Goal: Task Accomplishment & Management: Complete application form

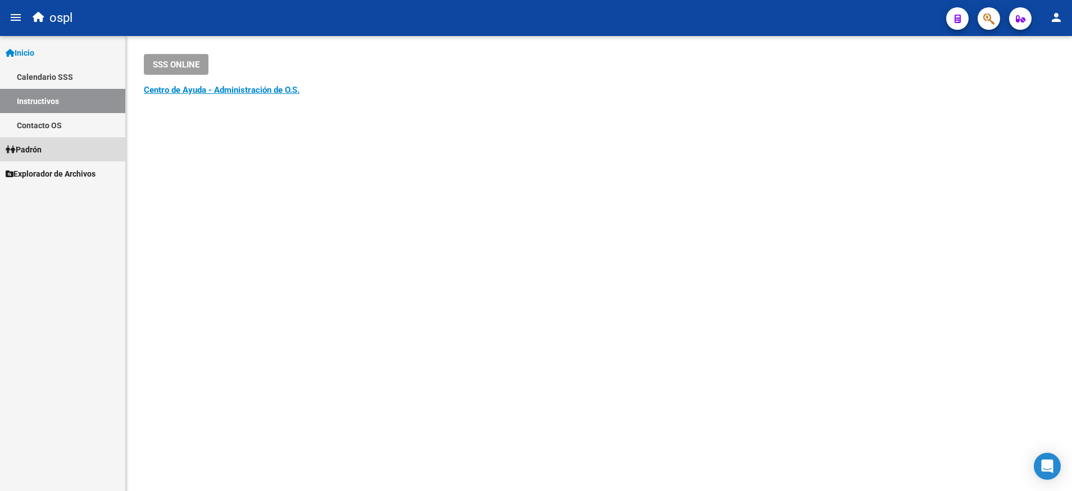
click at [49, 142] on link "Padrón" at bounding box center [62, 149] width 125 height 24
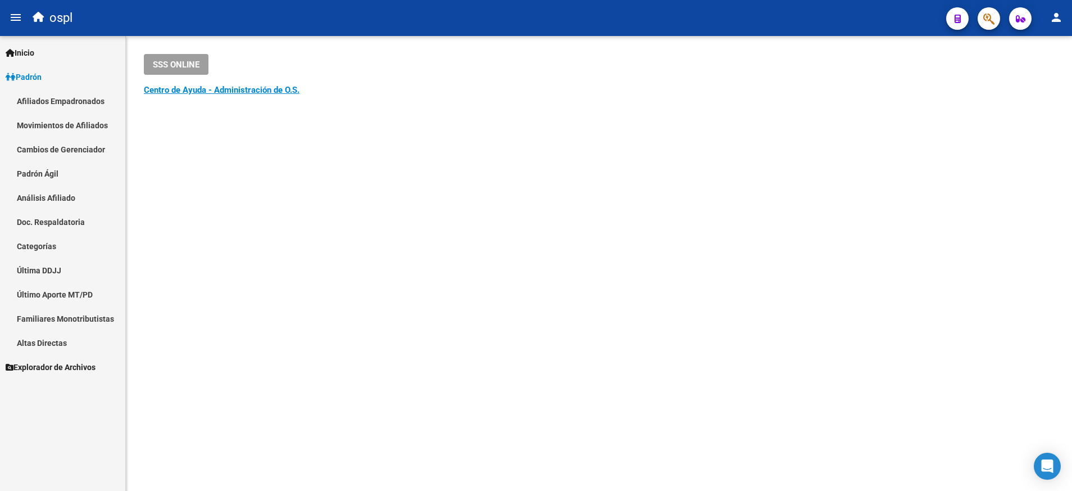
click at [82, 97] on link "Afiliados Empadronados" at bounding box center [62, 101] width 125 height 24
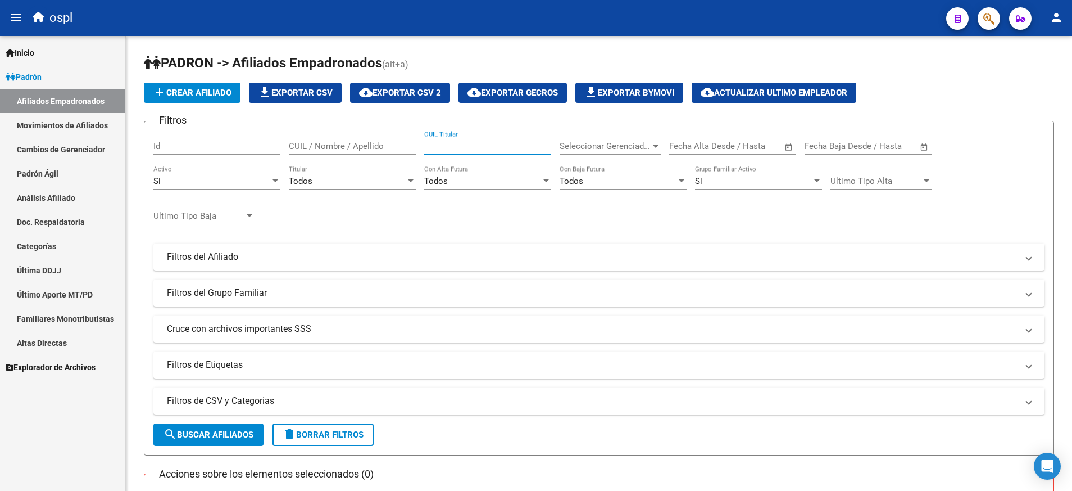
click at [474, 146] on input "CUIL Titular" at bounding box center [487, 146] width 127 height 10
paste input "27301566889"
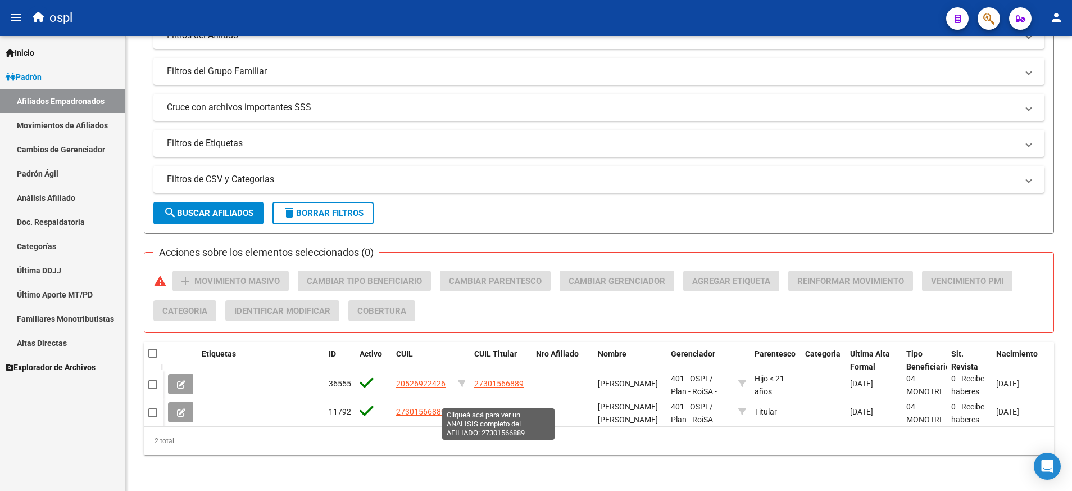
type input "27301566889"
click at [500, 407] on span "27301566889" at bounding box center [498, 411] width 49 height 9
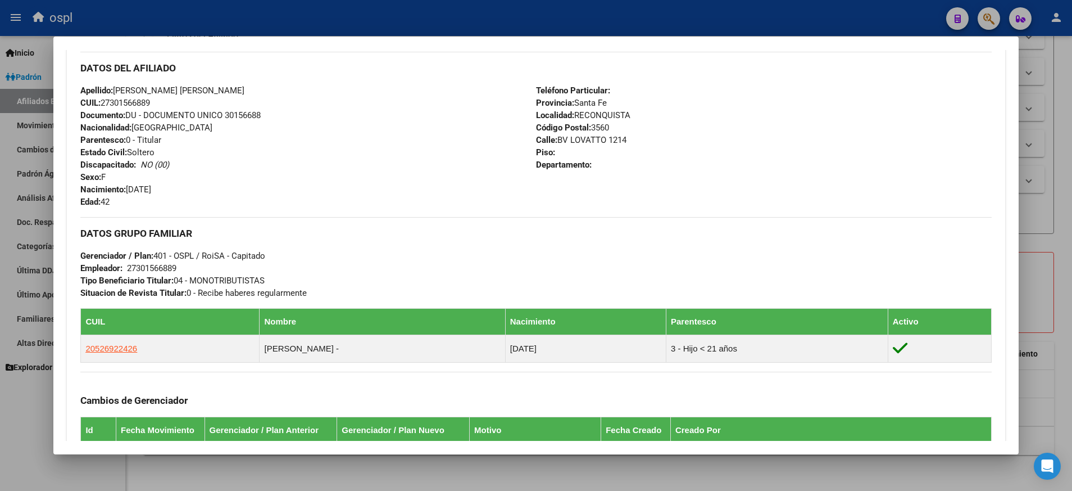
scroll to position [373, 0]
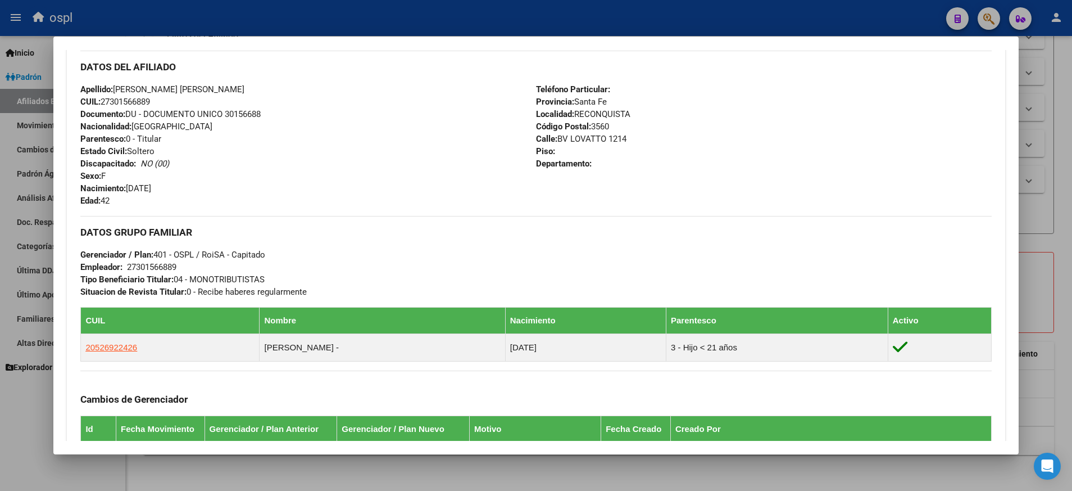
click at [553, 383] on div "Cambios de Gerenciador Id Fecha Movimiento Gerenciador / Plan Anterior Gerencia…" at bounding box center [535, 493] width 911 height 247
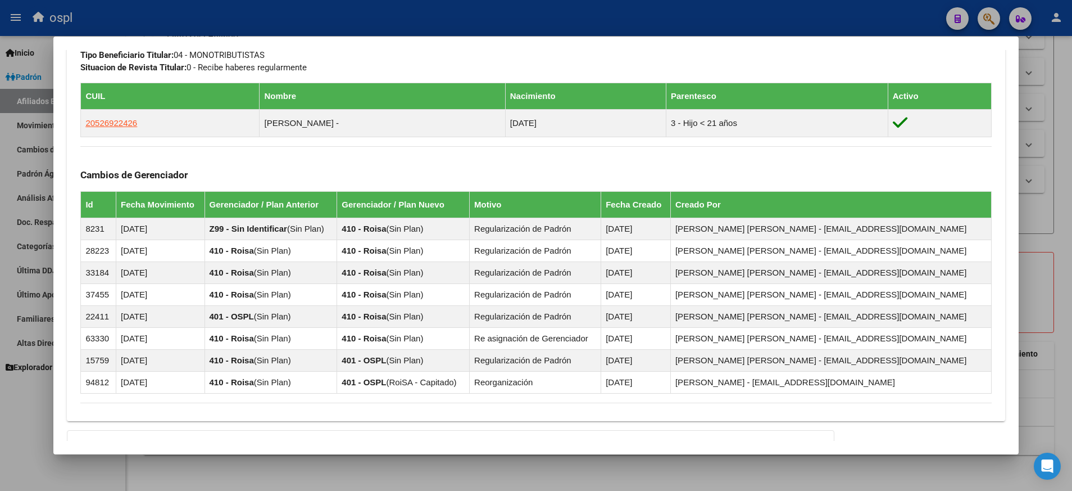
scroll to position [725, 0]
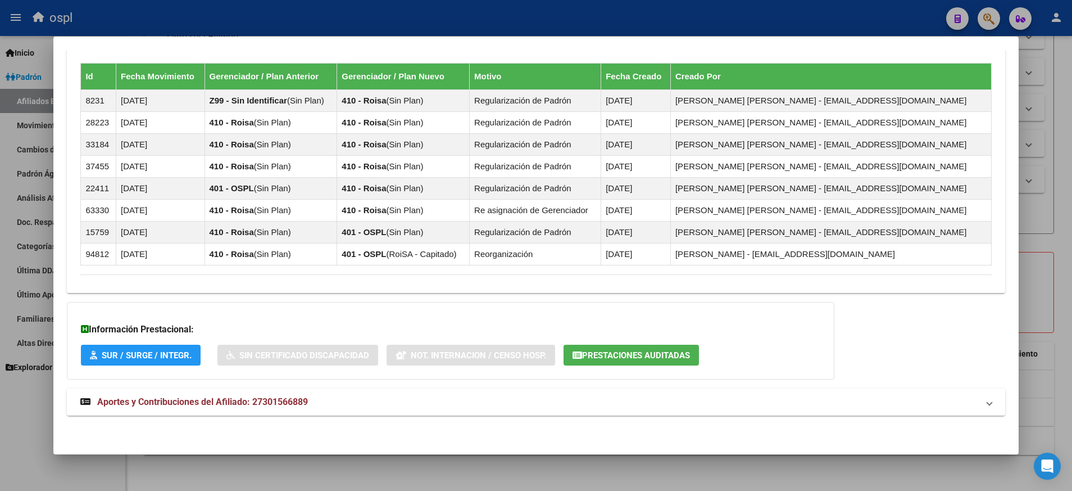
click at [212, 396] on strong "Aportes y Contribuciones del Afiliado: 27301566889" at bounding box center [194, 401] width 228 height 13
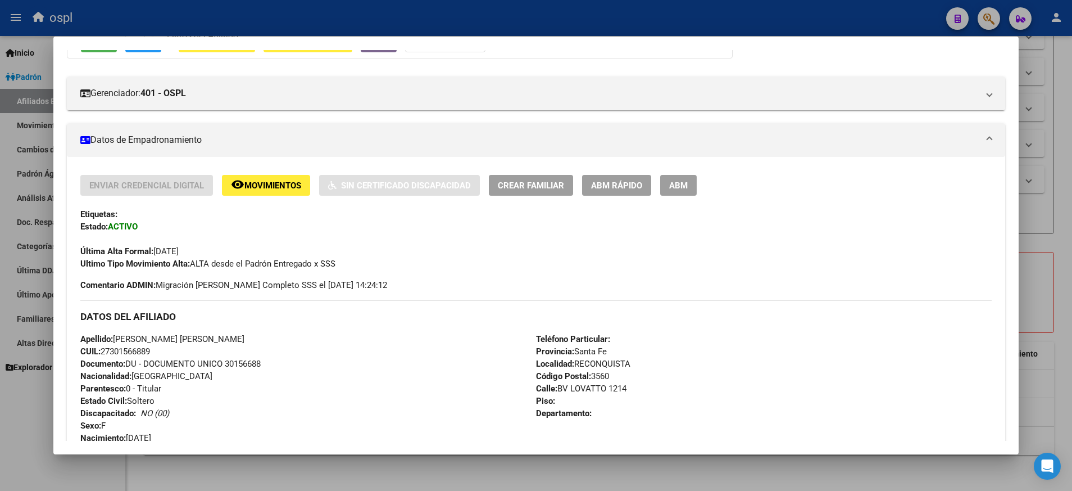
scroll to position [0, 0]
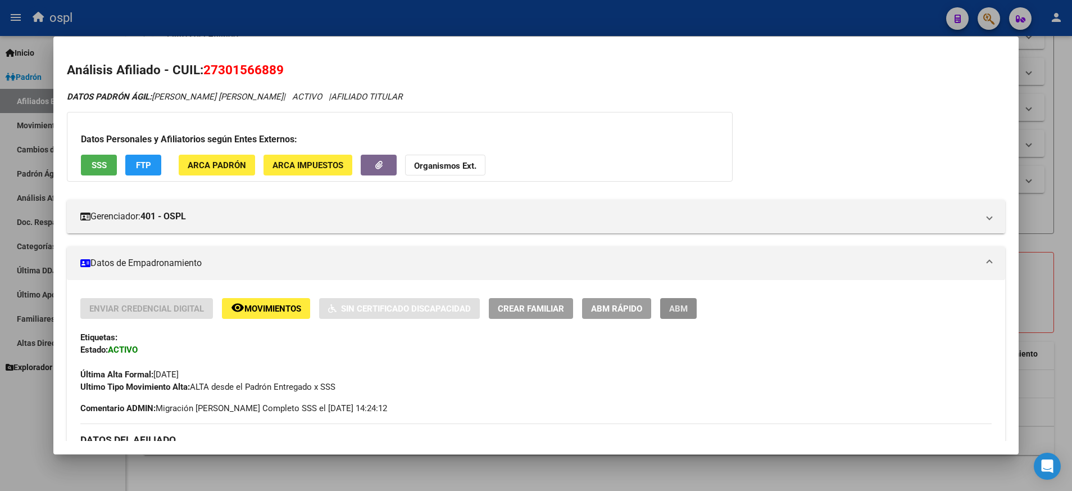
click at [683, 309] on span "ABM" at bounding box center [678, 309] width 19 height 10
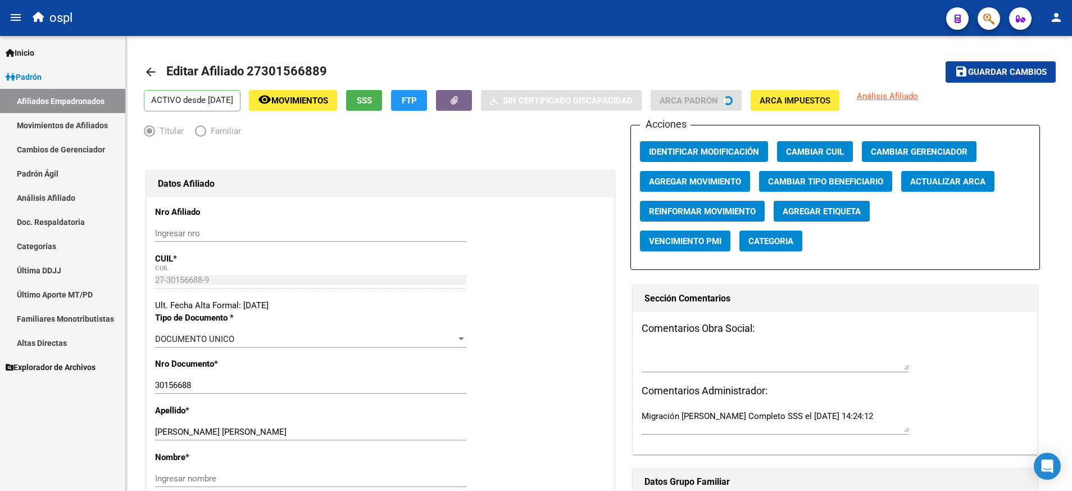
radio input "true"
type input "27-30156688-9"
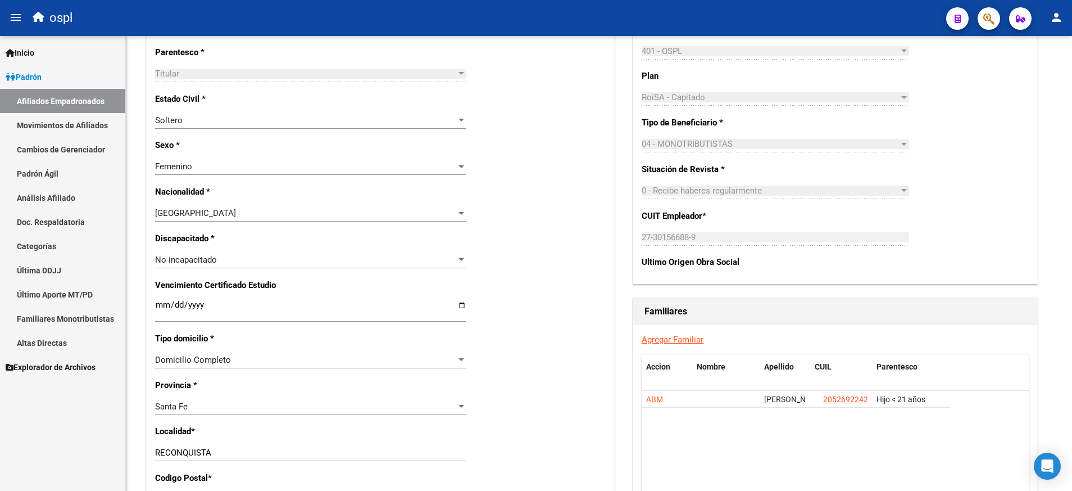
scroll to position [506, 0]
click at [664, 337] on link "Agregar Familiar" at bounding box center [673, 338] width 62 height 10
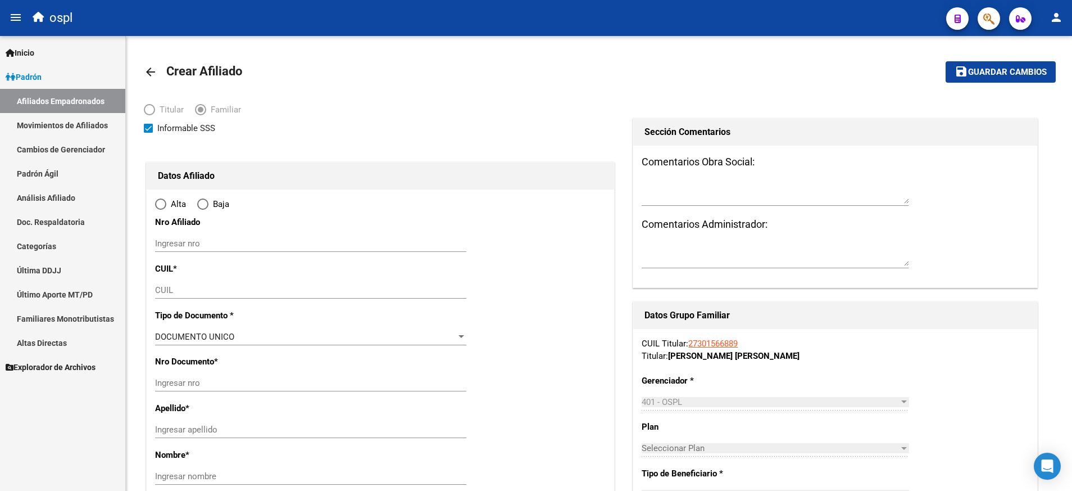
type input "27-30156688-9"
type input "RECONQUISTA"
type input "3560"
type input "BV LOVATTO"
type input "1214"
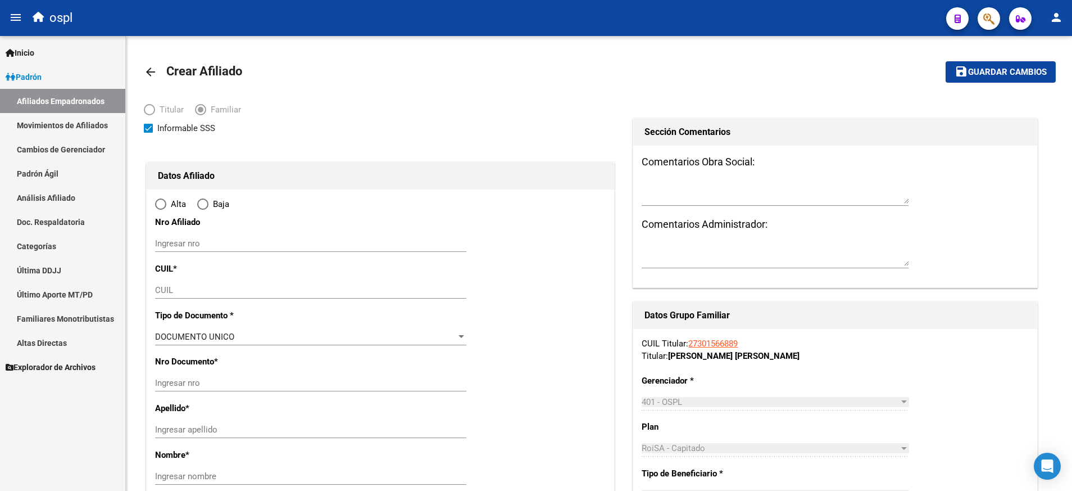
radio input "true"
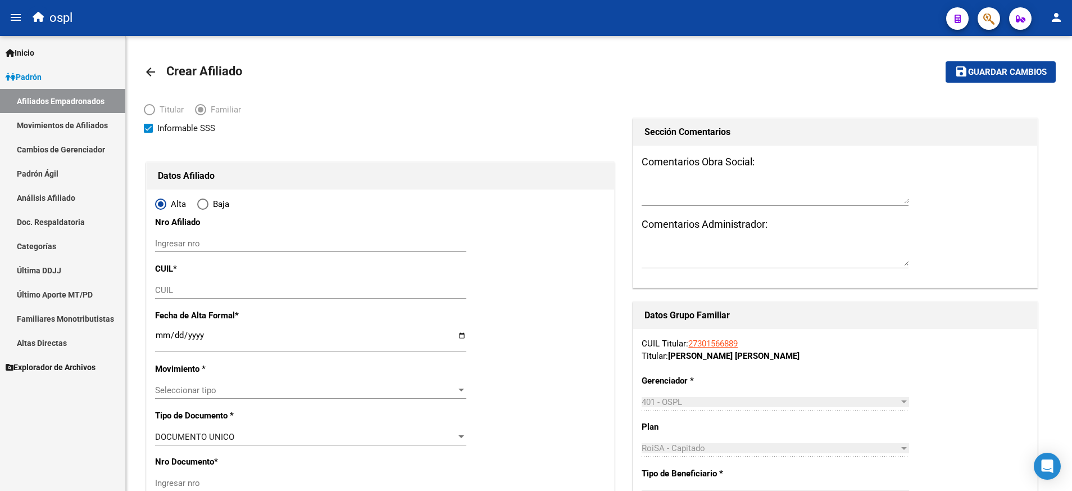
type input "27-30156688-9"
click at [155, 72] on mat-icon "arrow_back" at bounding box center [150, 71] width 13 height 13
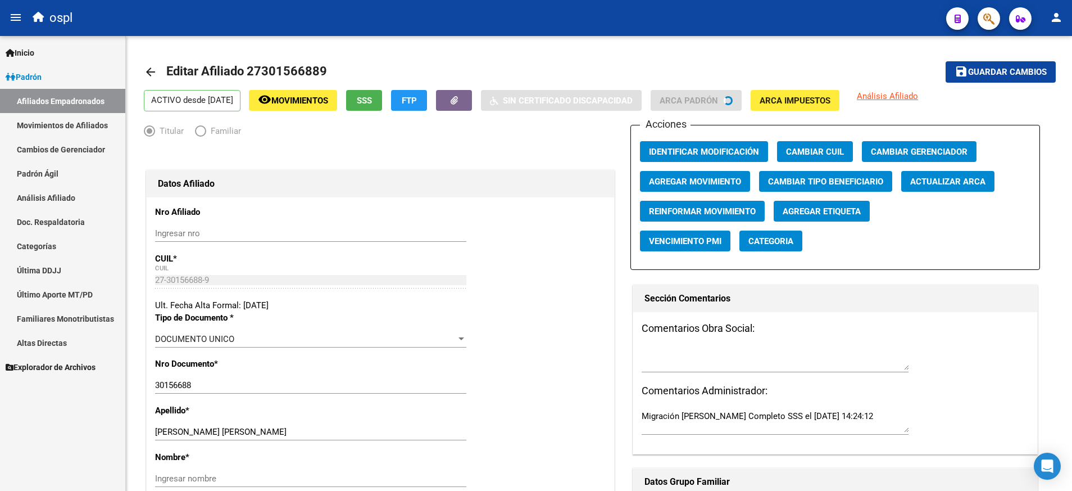
radio input "true"
type input "27-30156688-9"
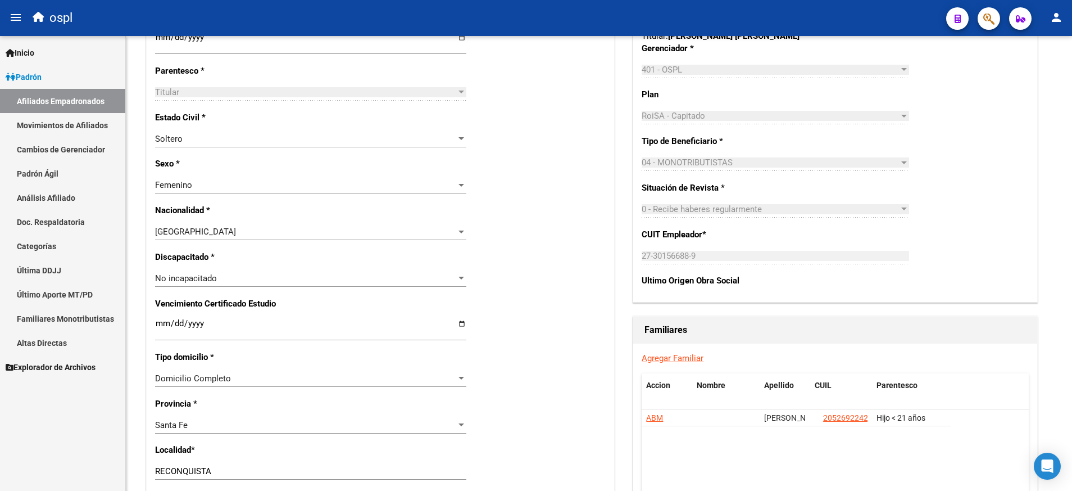
scroll to position [523, 0]
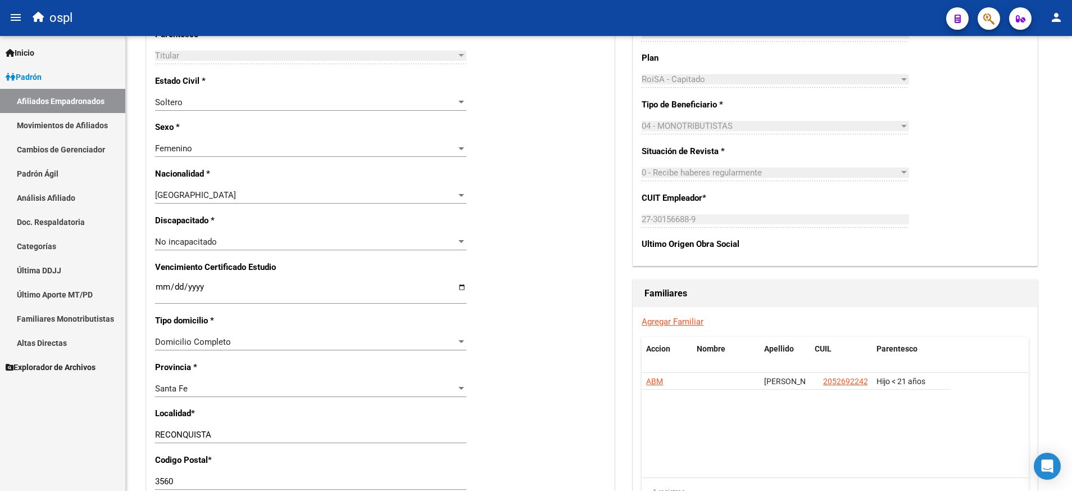
click at [672, 314] on div "Agregar Familiar Accion Nombre Apellido CUIL Parentesco ABM [PERSON_NAME] 20526…" at bounding box center [835, 415] width 404 height 216
click at [674, 323] on link "Agregar Familiar" at bounding box center [673, 321] width 62 height 10
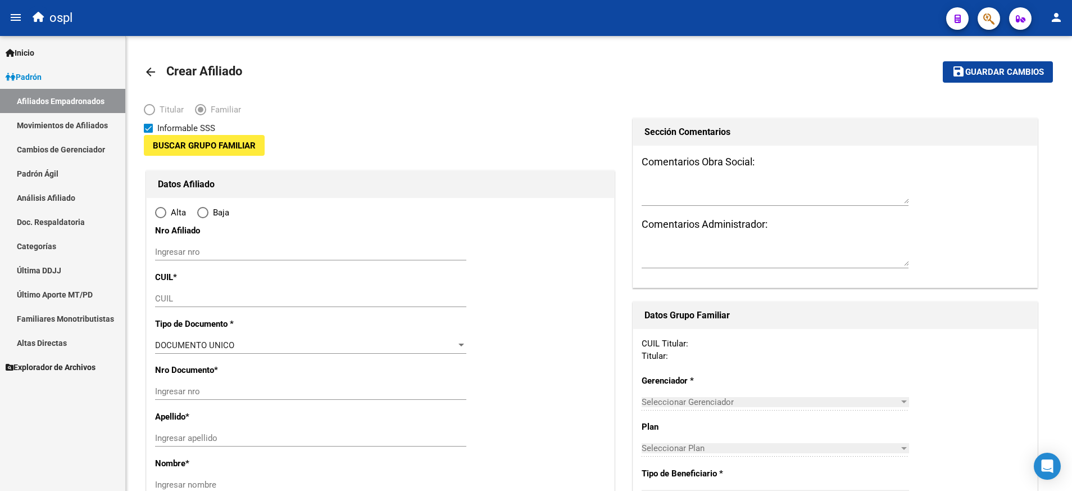
type input "27-30156688-9"
type input "RECONQUISTA"
type input "3560"
type input "BV LOVATTO"
type input "1214"
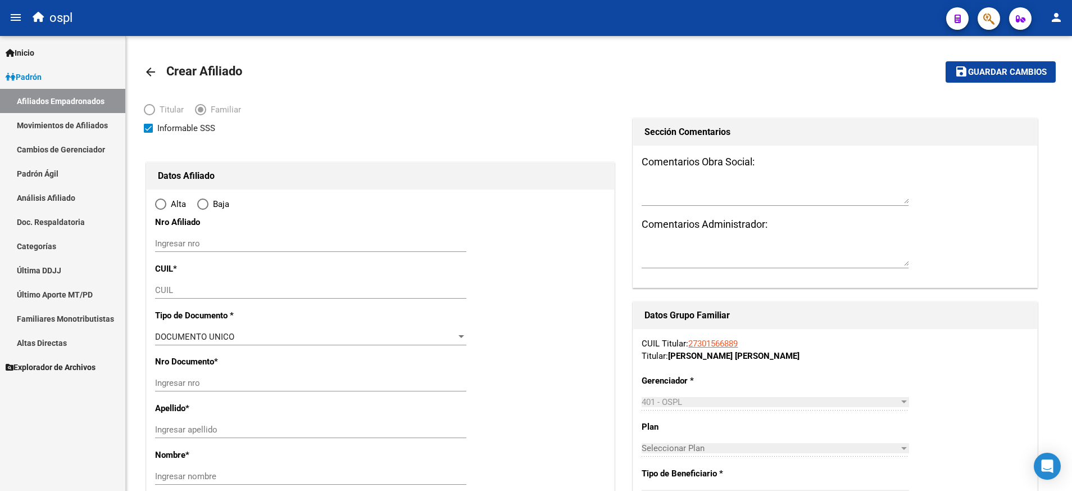
radio input "true"
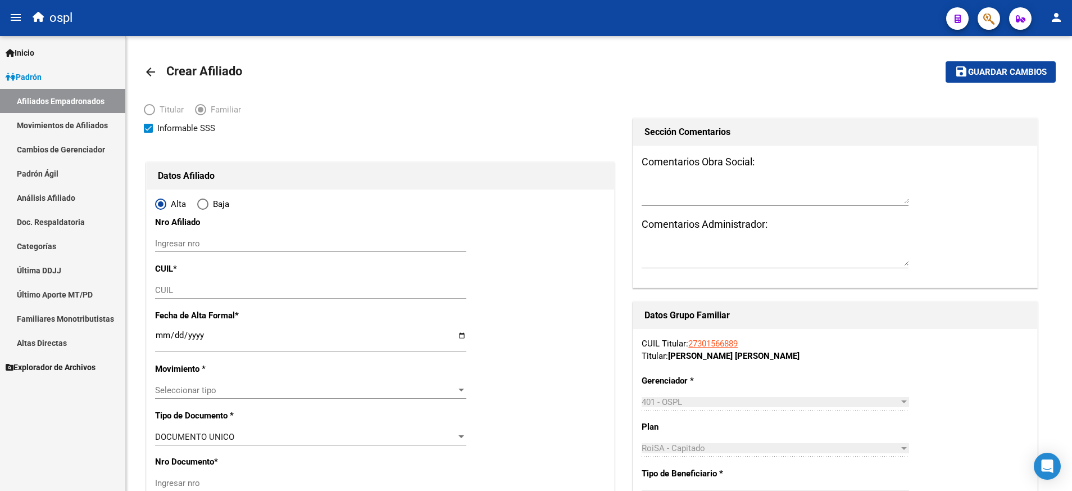
type input "27-30156688-9"
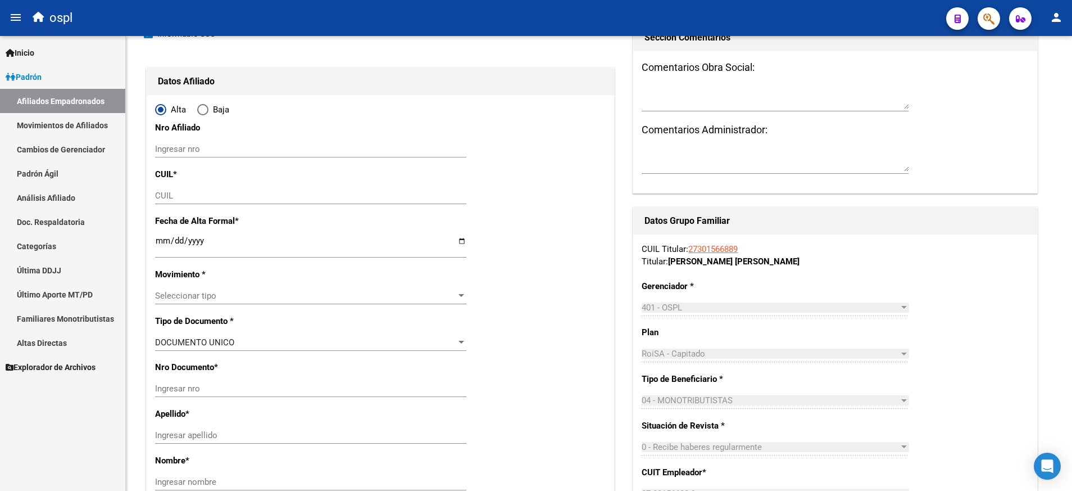
scroll to position [95, 0]
click at [461, 238] on input "Ingresar fecha" at bounding box center [310, 244] width 311 height 18
type input "[DATE]"
click at [317, 287] on div "Seleccionar tipo Seleccionar tipo" at bounding box center [310, 295] width 311 height 17
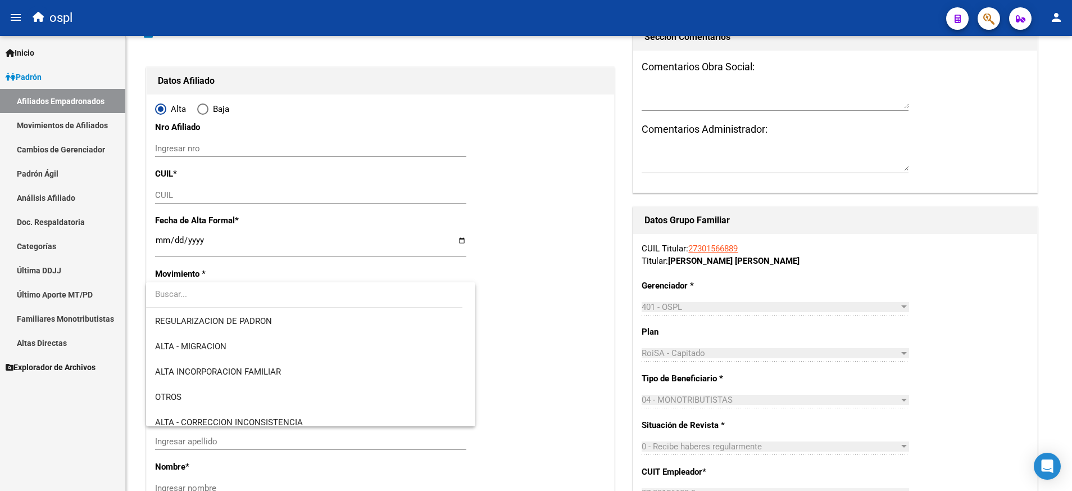
scroll to position [126, 0]
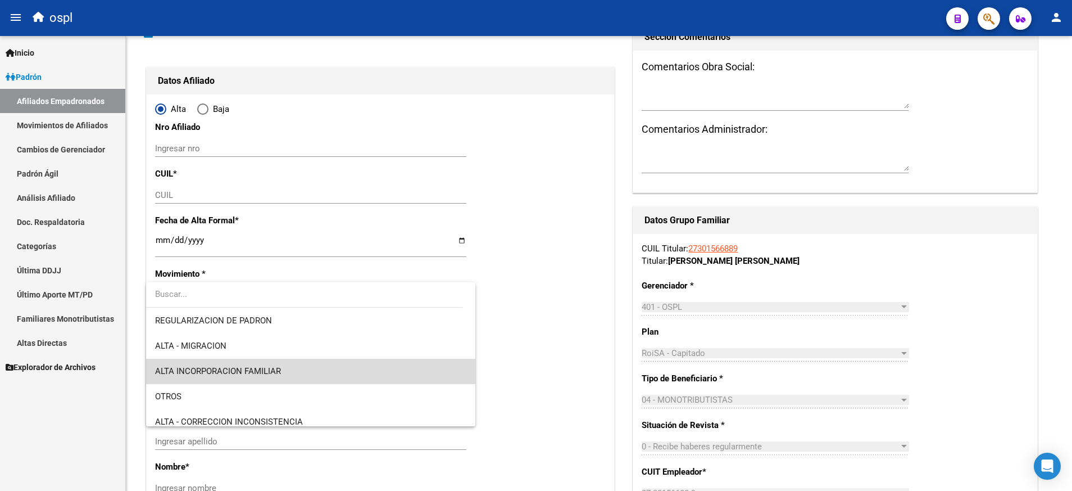
click at [425, 372] on span "ALTA INCORPORACION FAMILIAR" at bounding box center [310, 371] width 311 height 25
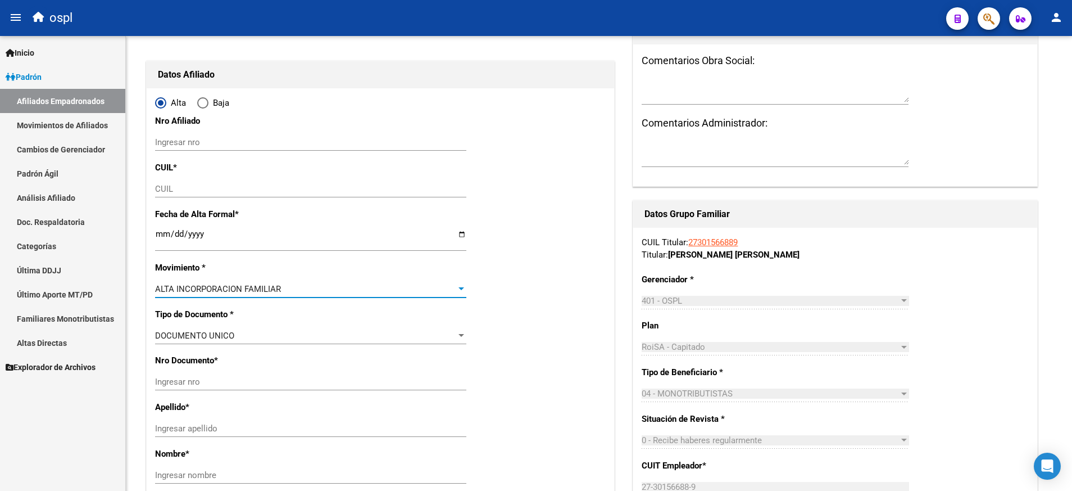
scroll to position [100, 0]
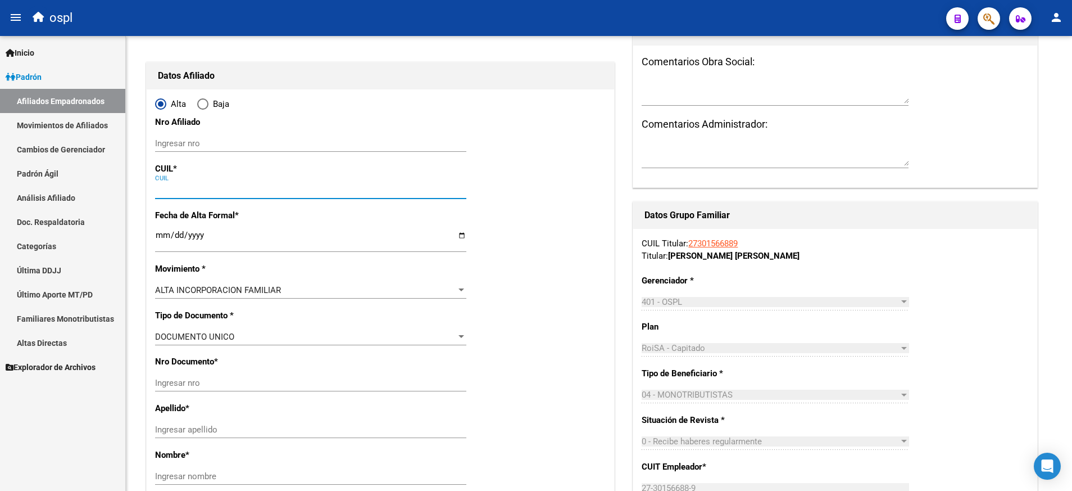
click at [280, 193] on input "CUIL" at bounding box center [310, 190] width 311 height 10
paste input "23-30621224-9"
type input "23-30621224-9"
type input "30621224"
type input "CIAN"
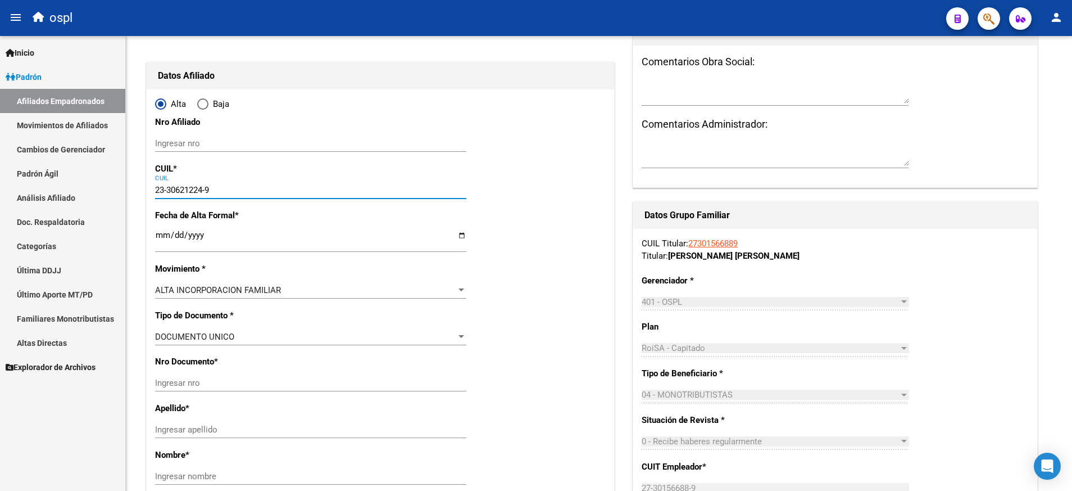
type input "[PERSON_NAME]"
type input "[DATE]"
type input "AVELLANEDA"
type input "3561"
type input "calle 32"
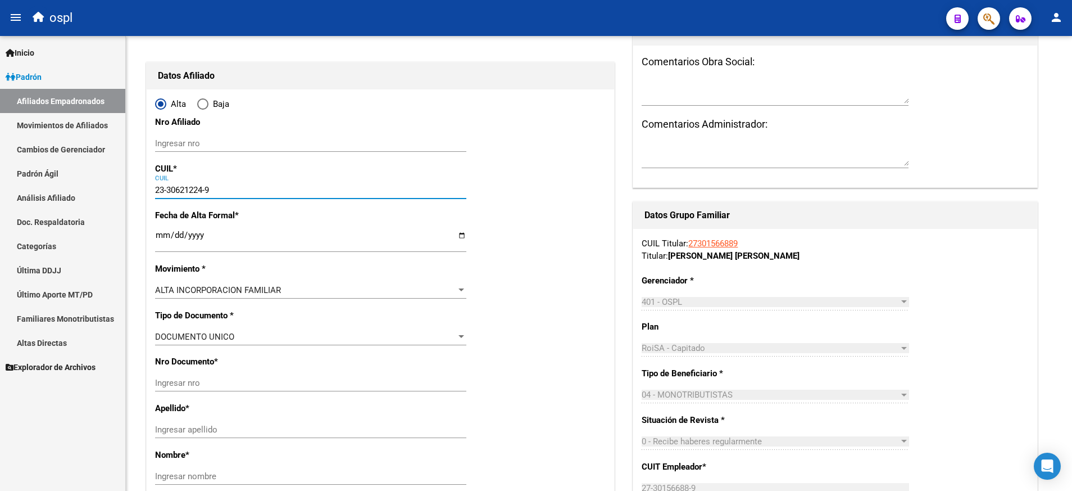
type input "733"
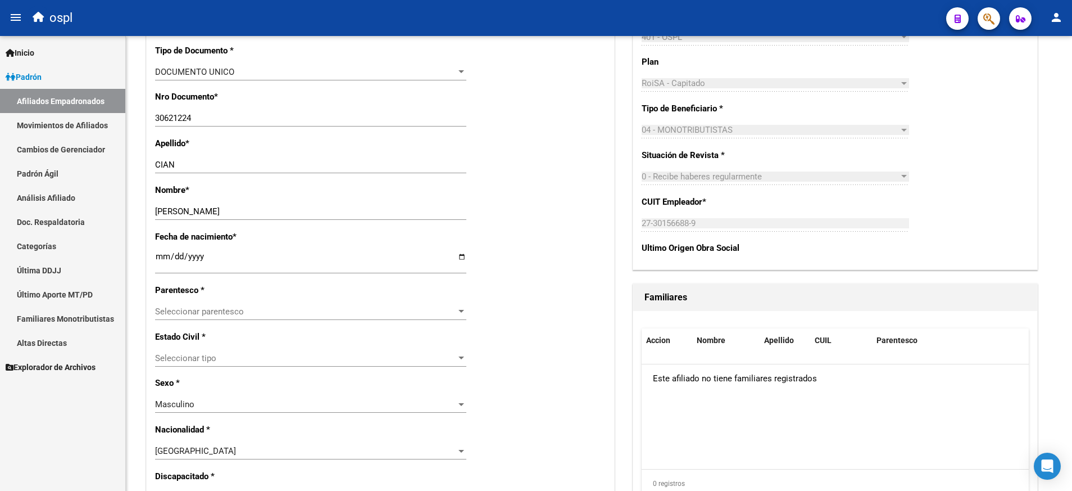
scroll to position [364, 0]
type input "23-30621224-9"
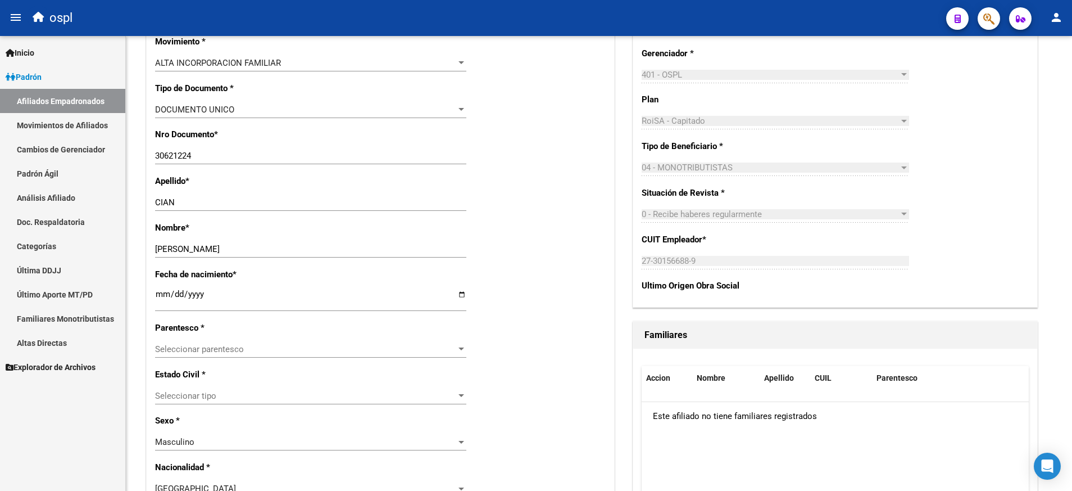
scroll to position [328, 0]
click at [460, 350] on div at bounding box center [461, 348] width 10 height 9
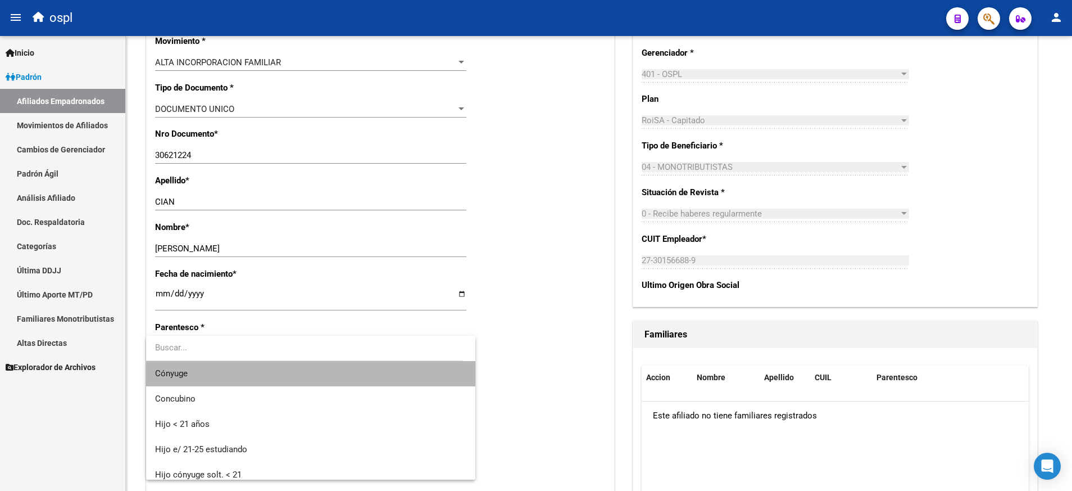
click at [420, 381] on span "Cónyuge" at bounding box center [310, 373] width 311 height 25
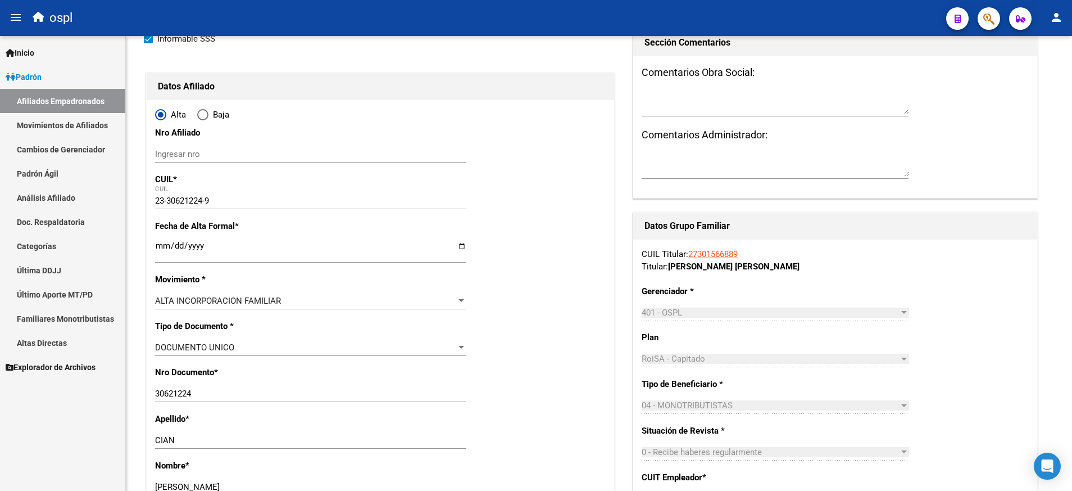
scroll to position [0, 0]
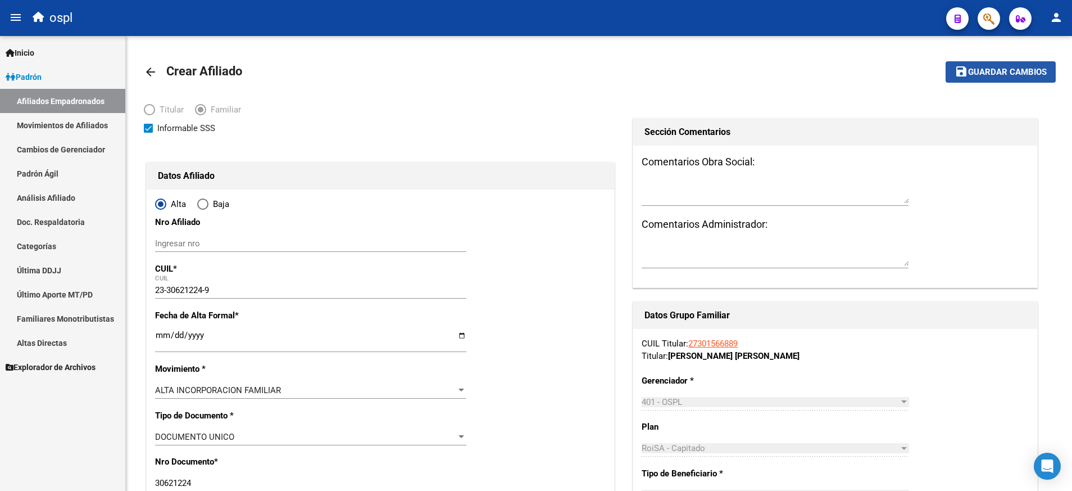
click at [981, 71] on span "Guardar cambios" at bounding box center [1007, 72] width 79 height 10
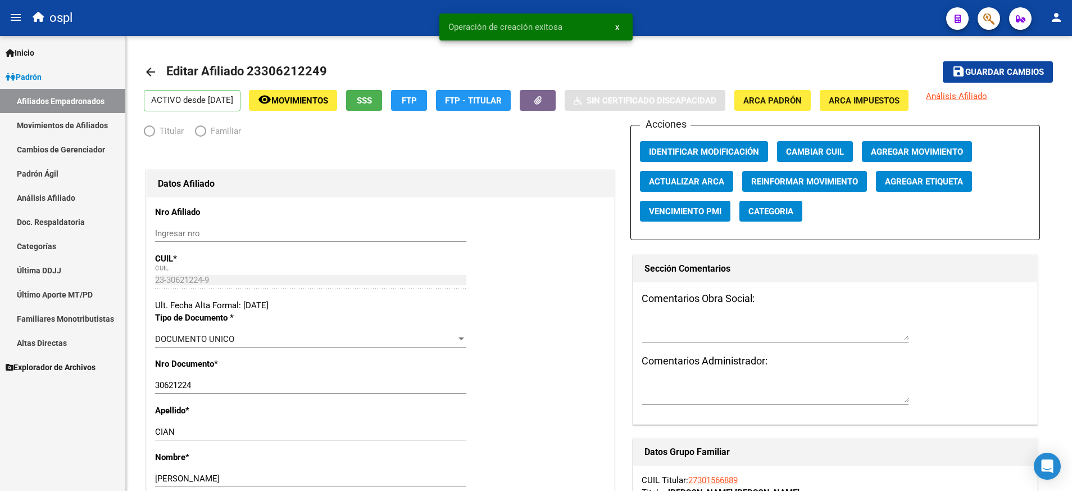
radio input "true"
type input "27-30156688-9"
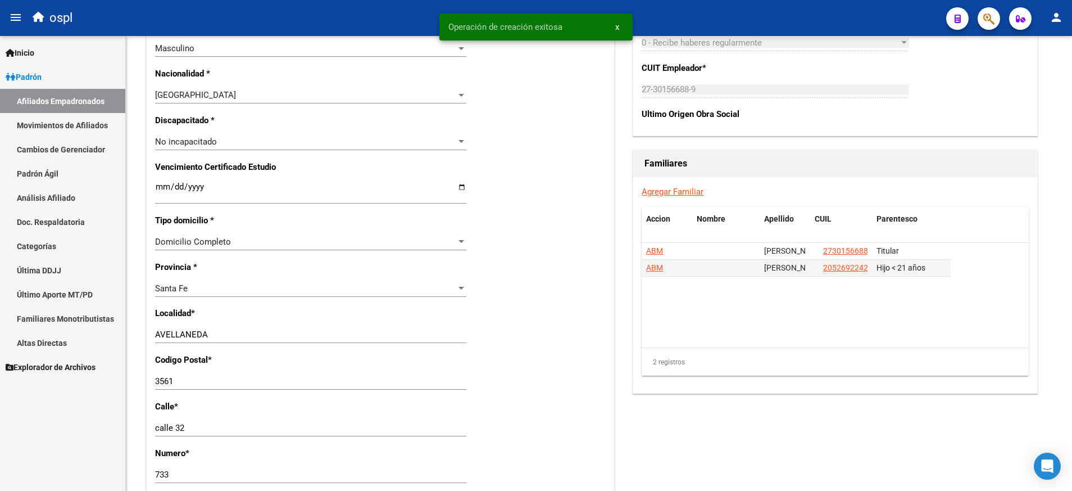
scroll to position [624, 0]
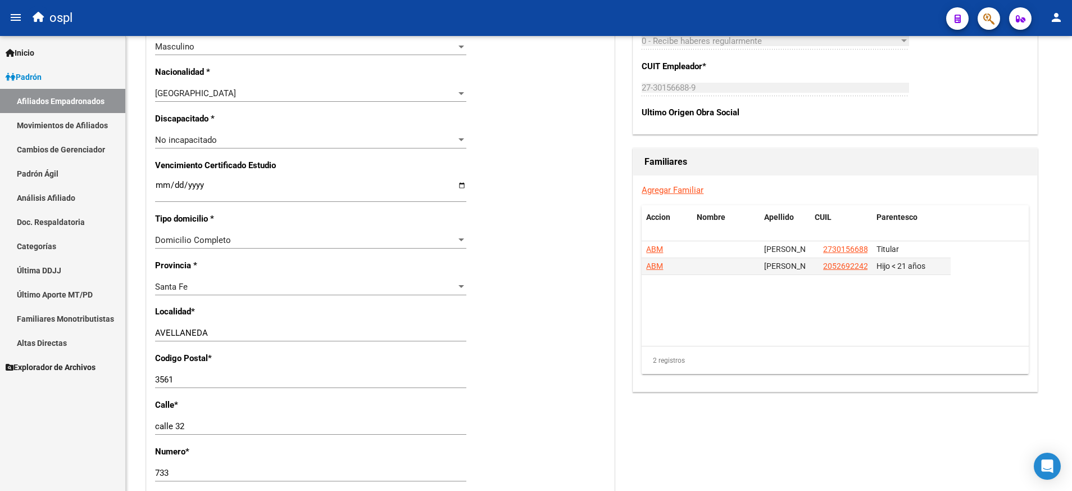
click at [691, 189] on link "Agregar Familiar" at bounding box center [673, 190] width 62 height 10
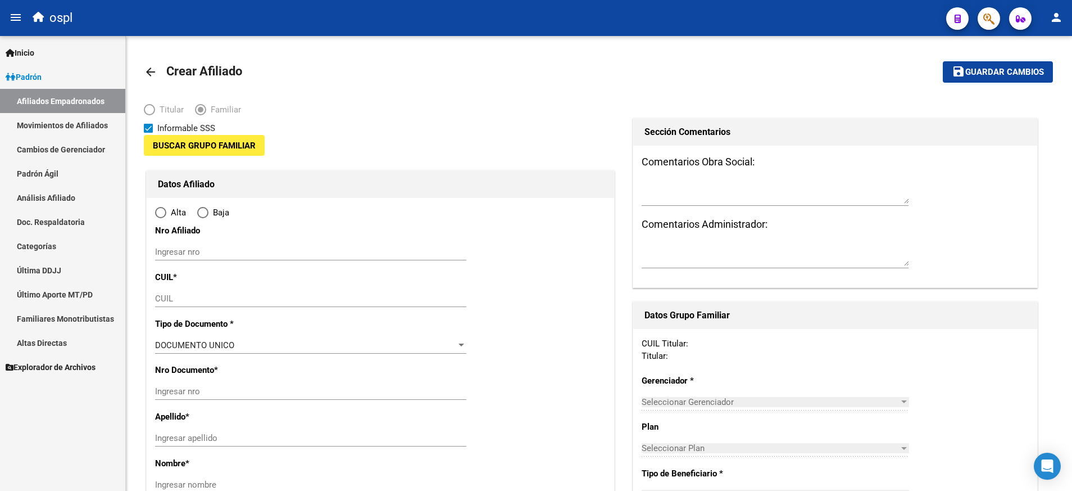
type input "27-30156688-9"
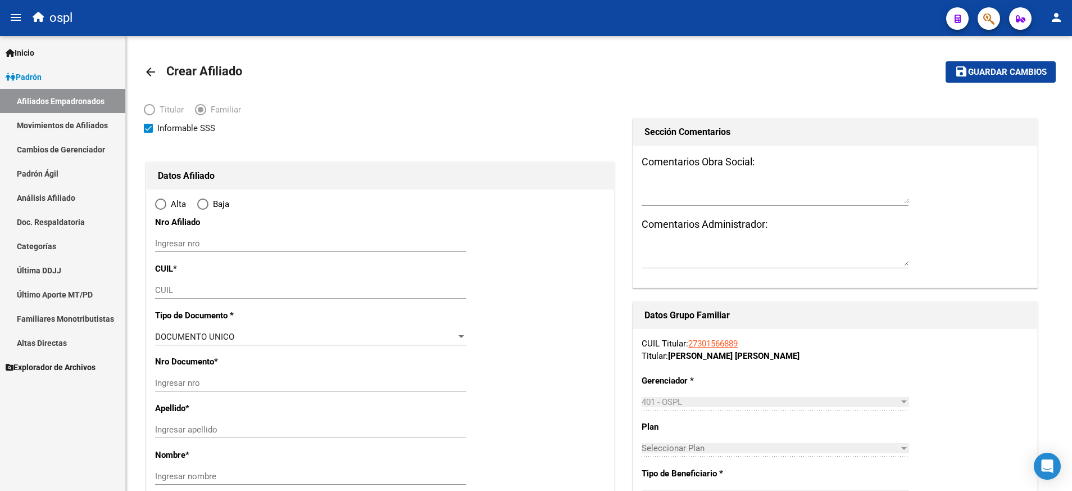
type input "RECONQUISTA"
type input "3560"
type input "BV LOVATTO"
type input "1214"
radio input "true"
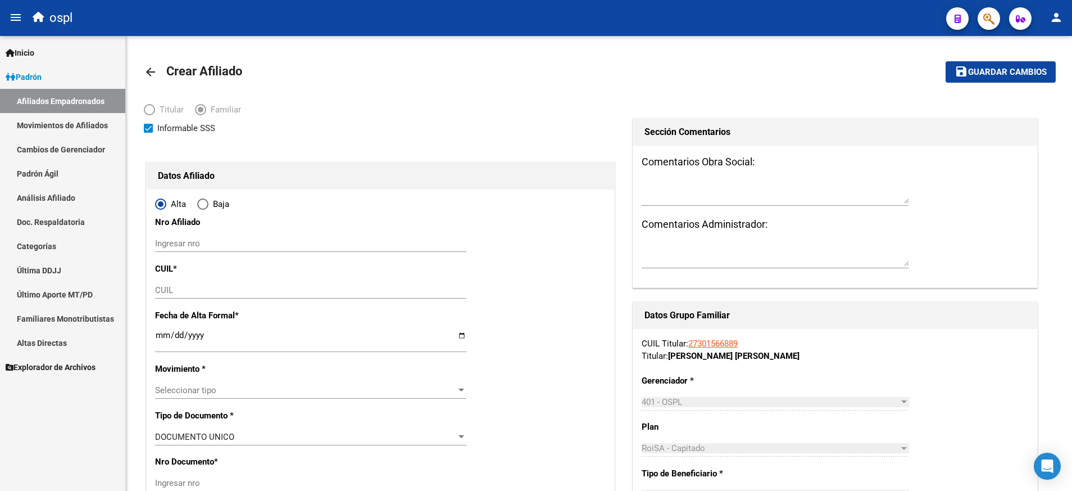
type input "27-30156688-9"
click at [336, 283] on div "CUIL" at bounding box center [310, 290] width 311 height 17
paste input "20-70431635-7"
type input "20-70431635-7"
type input "70431635"
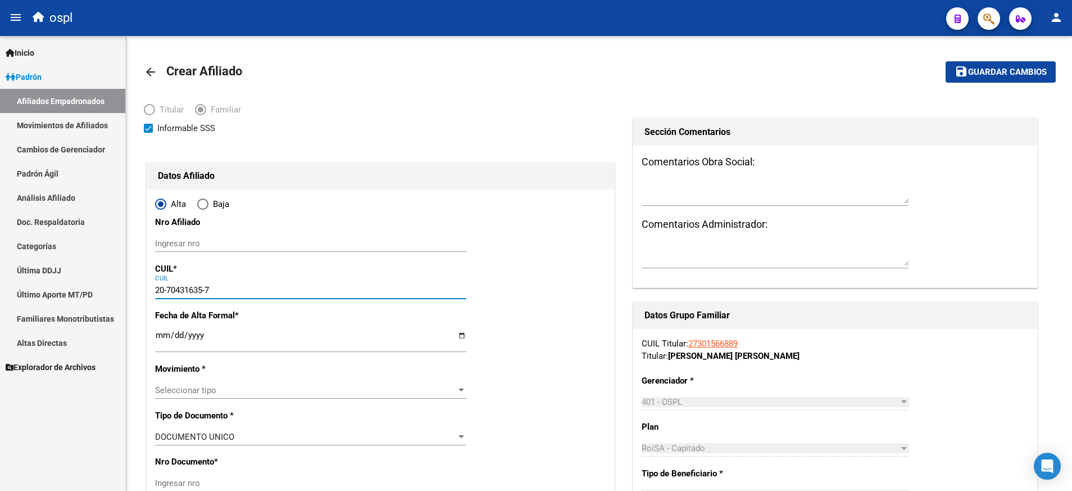
type input "CIAN"
type input "MILO"
type input "[DATE]"
type input "AVELLANEDA"
type input "3561"
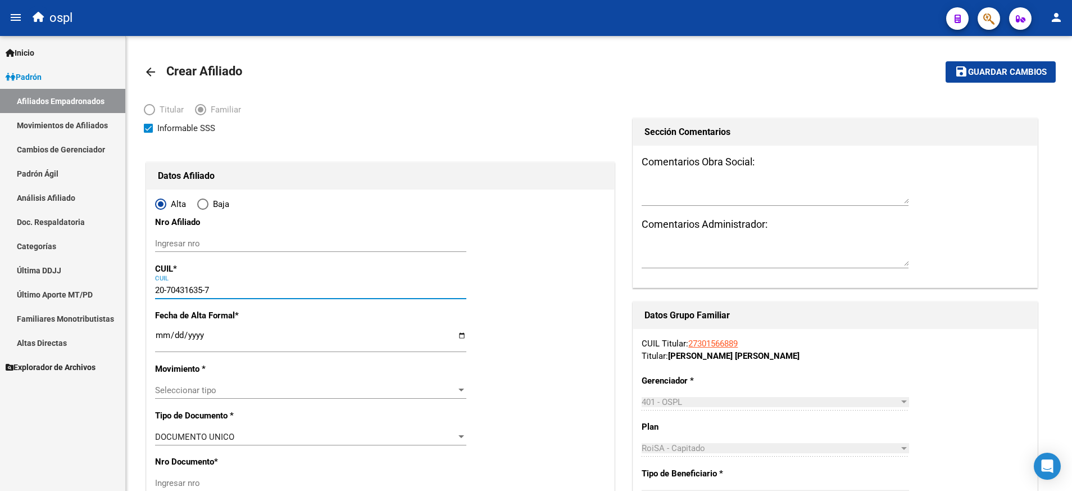
type input "CALLE 32"
type input "723"
type input "20-70431635-7"
click at [329, 334] on input "Ingresar fecha" at bounding box center [310, 339] width 311 height 18
click at [460, 330] on div "Ingresar fecha" at bounding box center [310, 340] width 311 height 24
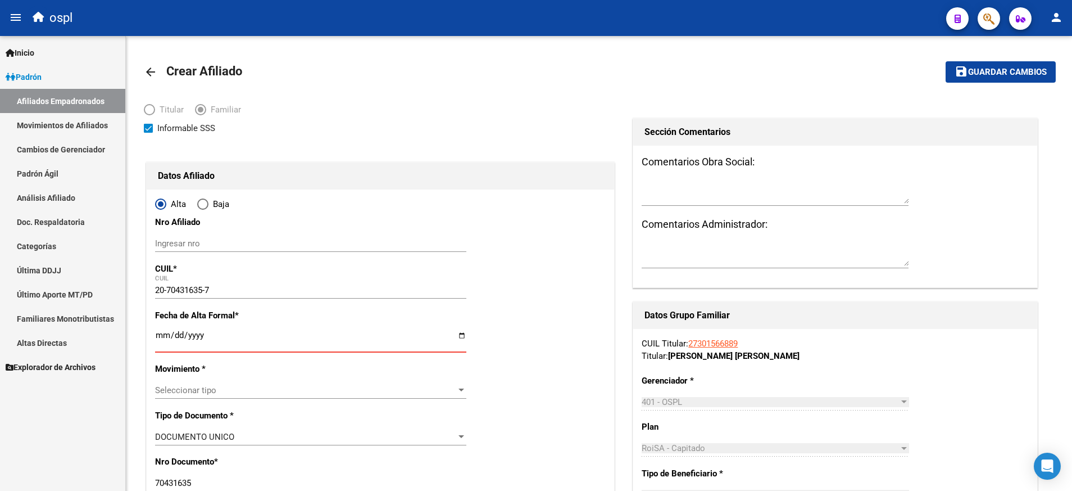
click at [462, 333] on input "Ingresar fecha" at bounding box center [310, 339] width 311 height 18
type input "[DATE]"
click at [338, 391] on span "Seleccionar tipo" at bounding box center [305, 390] width 301 height 10
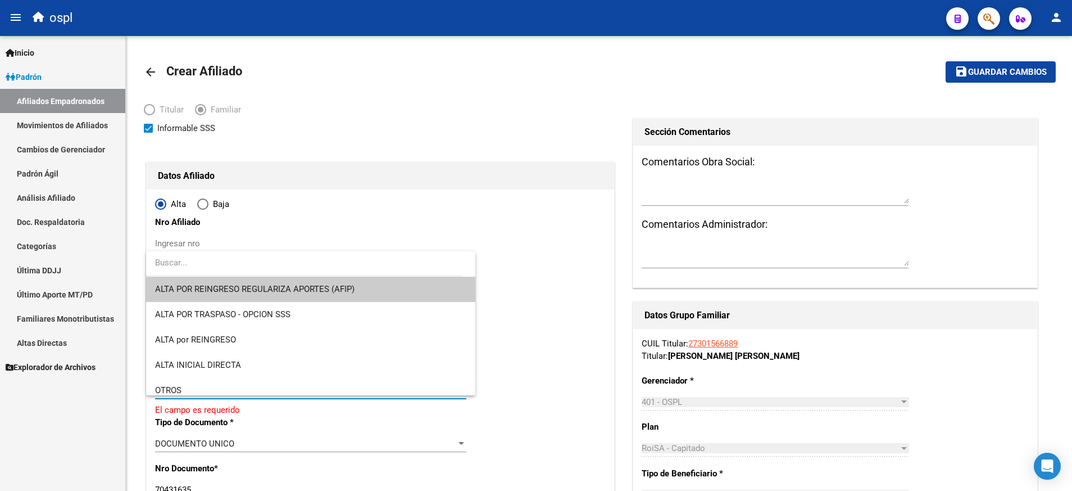
scroll to position [126, 0]
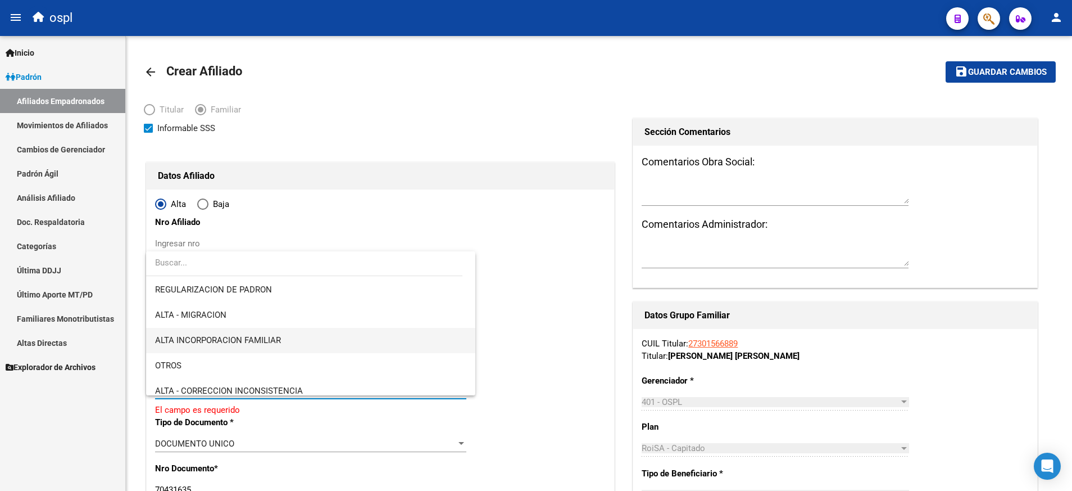
click at [421, 333] on span "ALTA INCORPORACION FAMILIAR" at bounding box center [310, 340] width 311 height 25
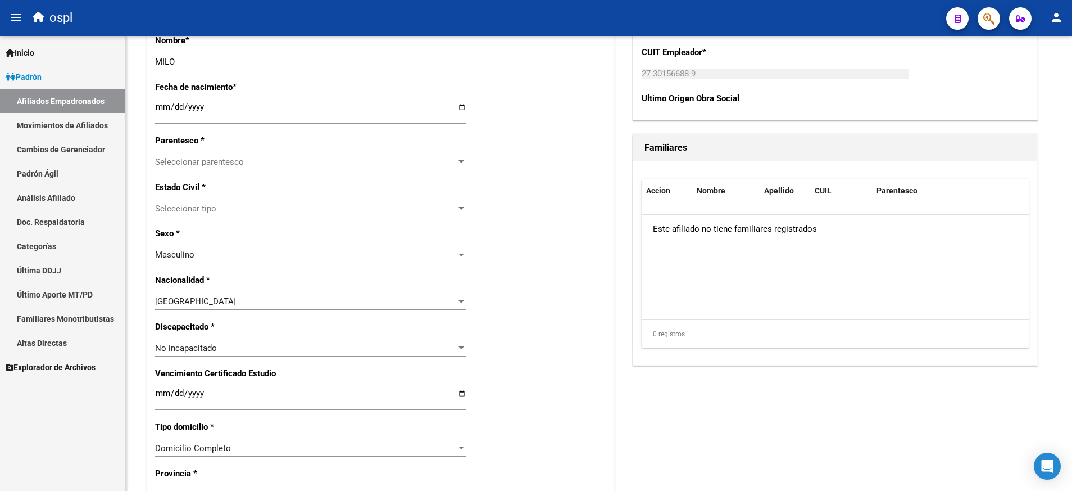
scroll to position [516, 0]
click at [458, 165] on div "Seleccionar parentesco" at bounding box center [310, 160] width 311 height 10
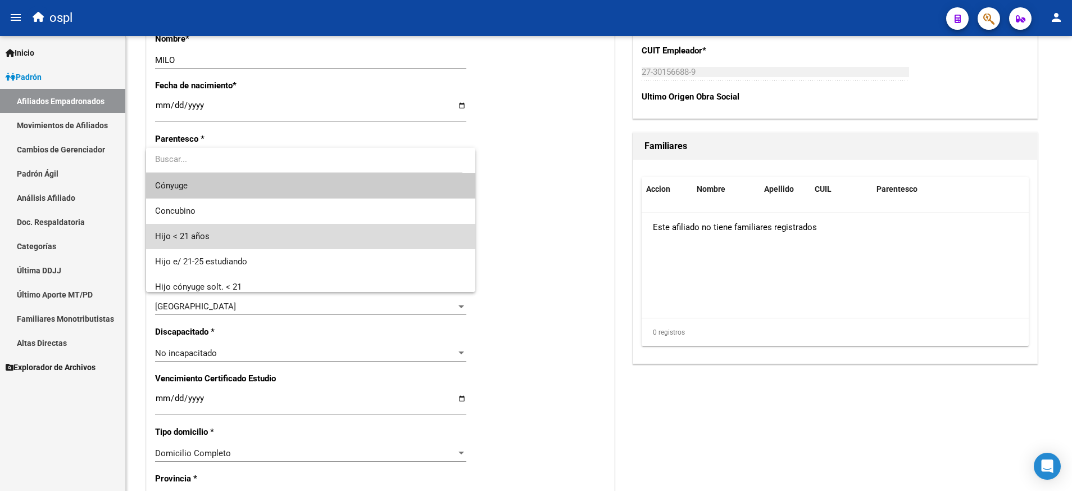
click at [428, 235] on span "Hijo < 21 años" at bounding box center [310, 236] width 311 height 25
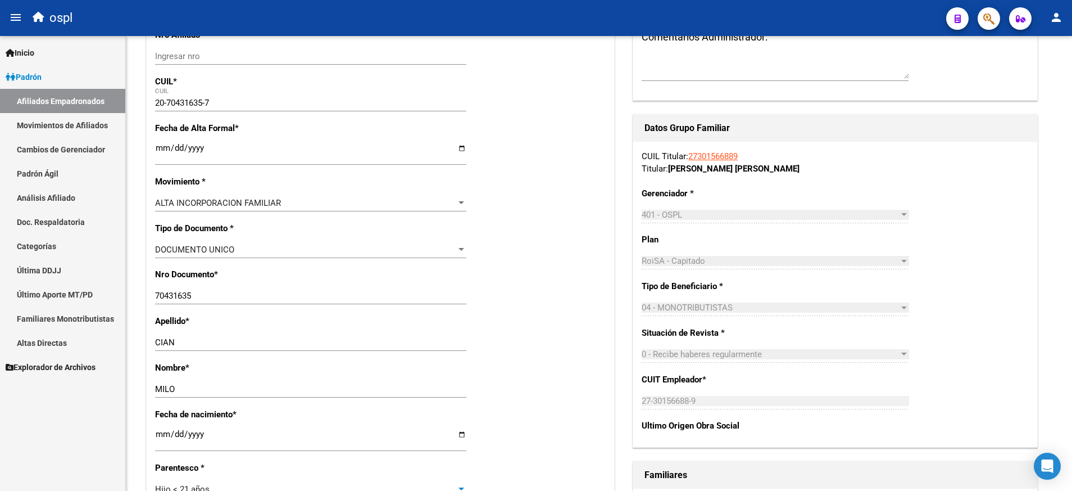
scroll to position [0, 0]
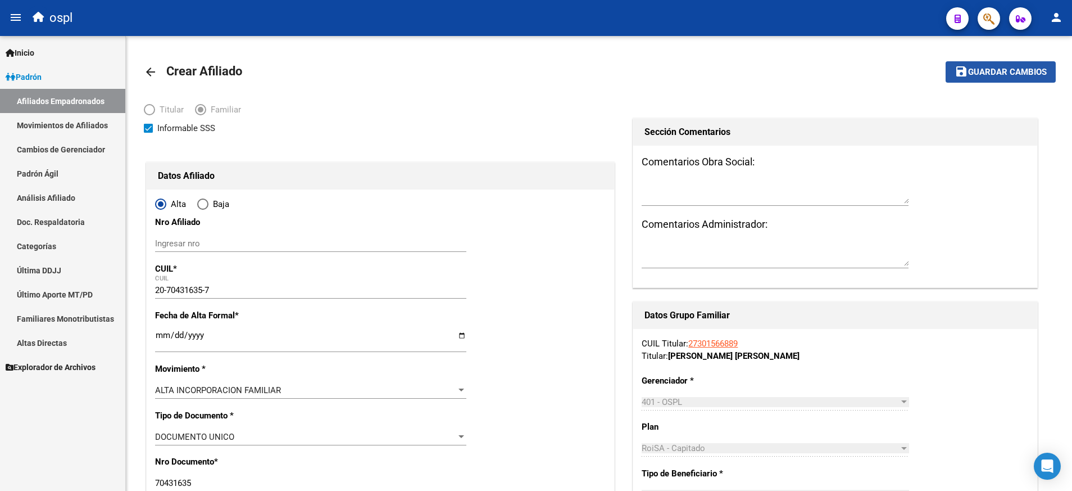
click at [997, 70] on span "Guardar cambios" at bounding box center [1007, 72] width 79 height 10
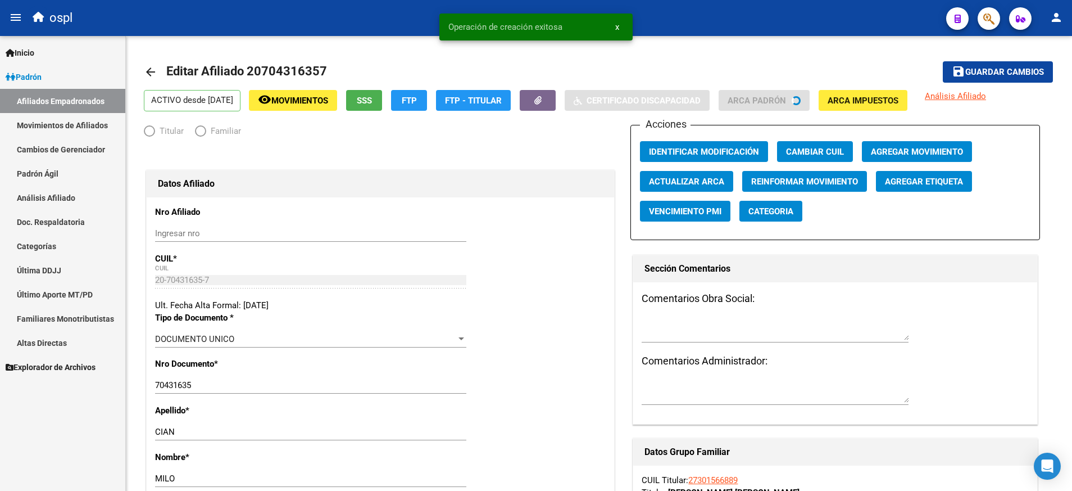
radio input "true"
type input "27-30156688-9"
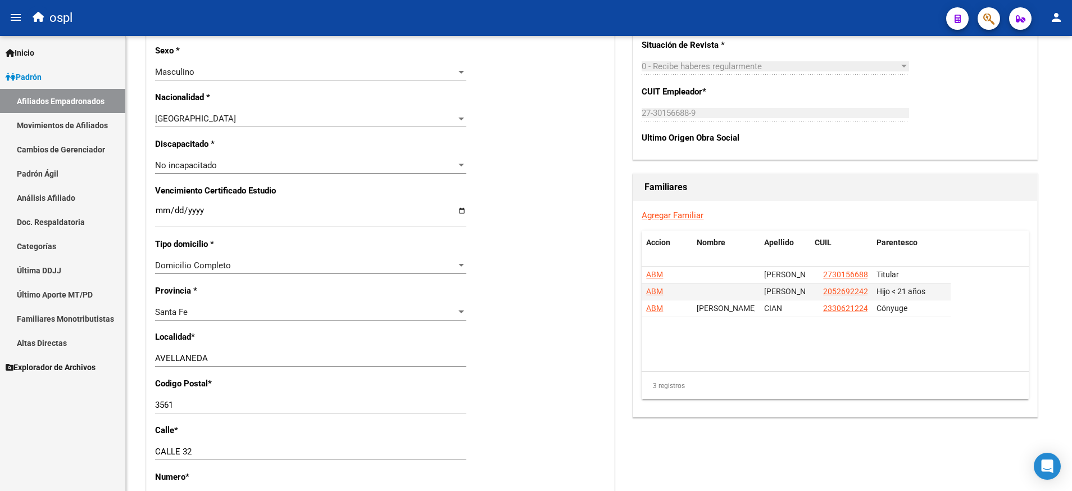
scroll to position [589, 0]
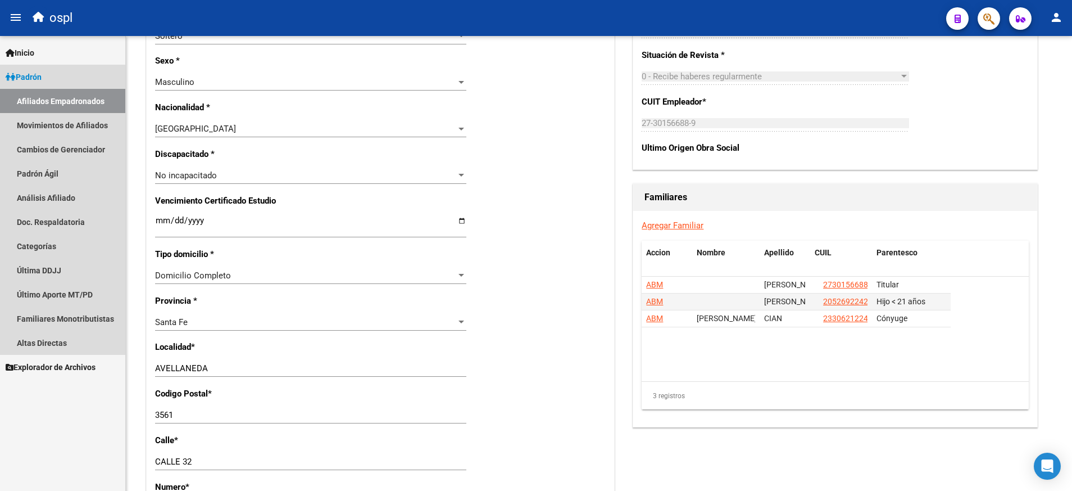
click at [80, 108] on link "Afiliados Empadronados" at bounding box center [62, 101] width 125 height 24
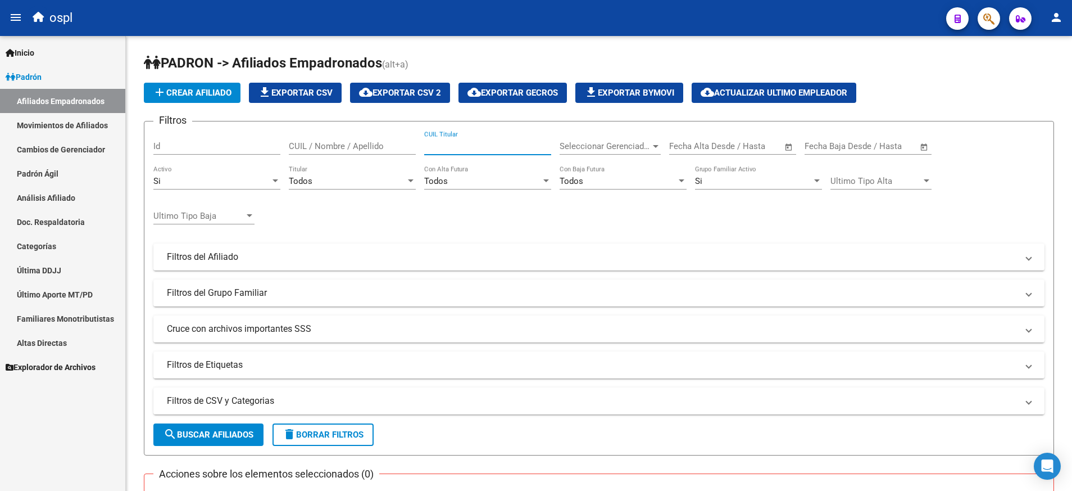
click at [470, 150] on input "CUIL Titular" at bounding box center [487, 146] width 127 height 10
paste input "20346935228"
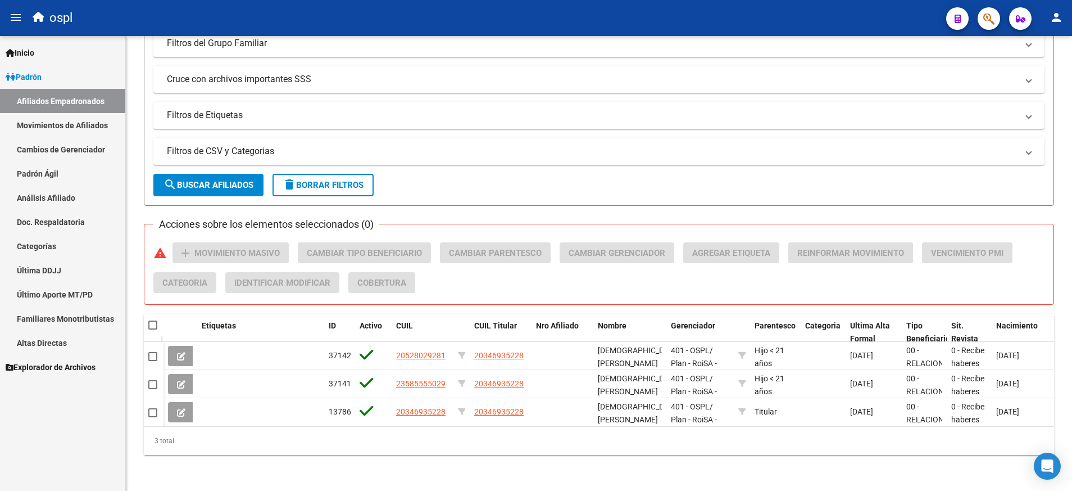
scroll to position [256, 0]
type input "20346935228"
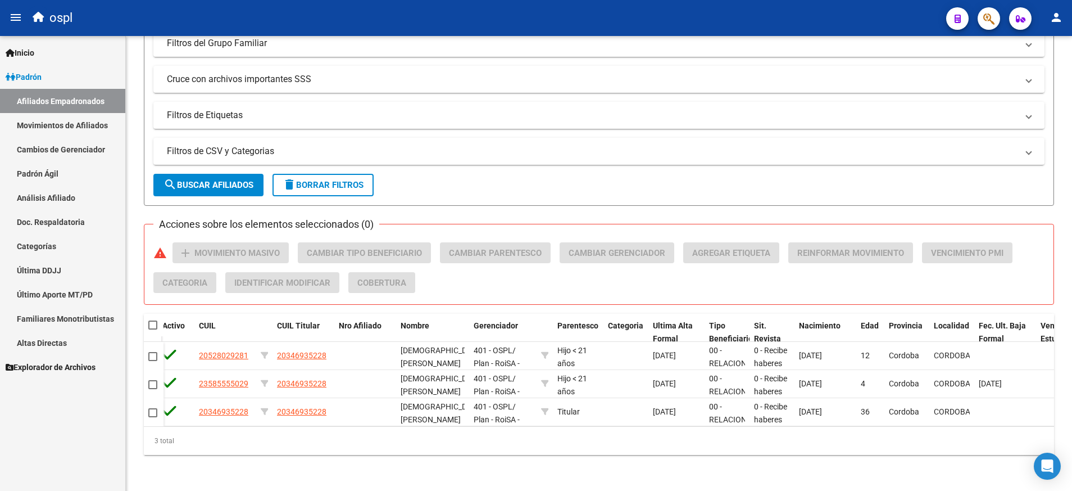
scroll to position [0, 11]
